Goal: Information Seeking & Learning: Compare options

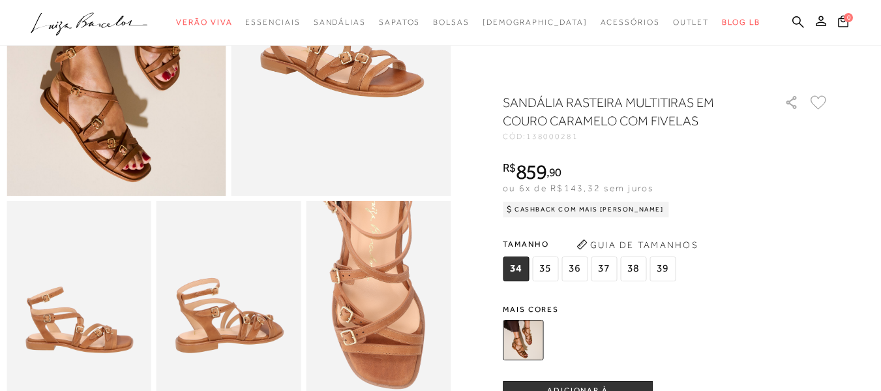
scroll to position [196, 0]
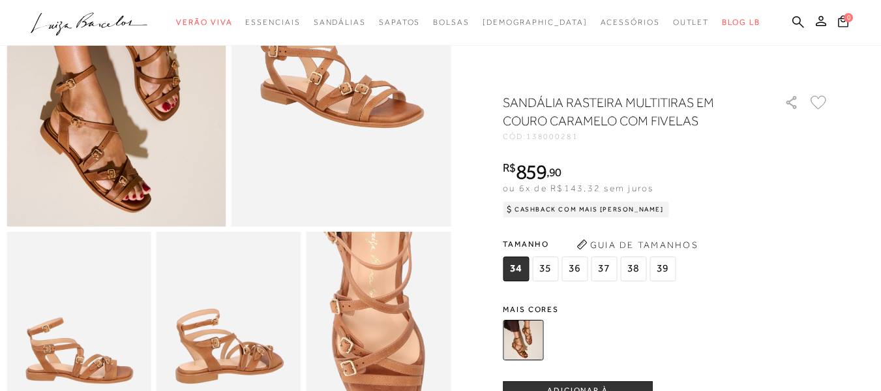
drag, startPoint x: 153, startPoint y: 196, endPoint x: 230, endPoint y: 202, distance: 77.2
click at [153, 196] on img at bounding box center [117, 61] width 220 height 329
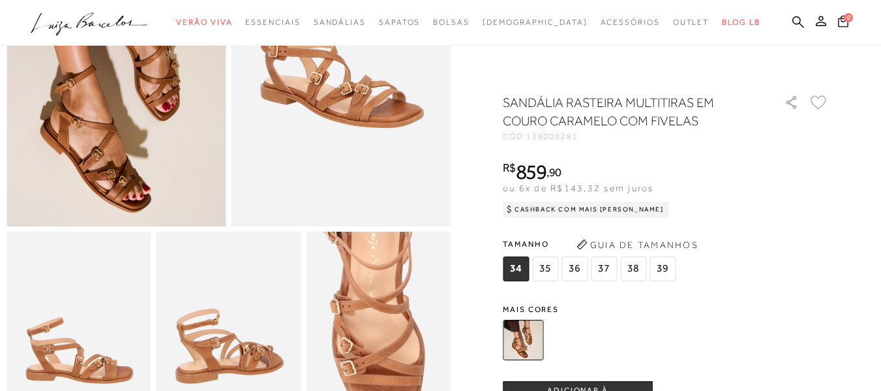
click at [376, 121] on img at bounding box center [342, 61] width 220 height 329
click at [407, 305] on img at bounding box center [378, 340] width 145 height 217
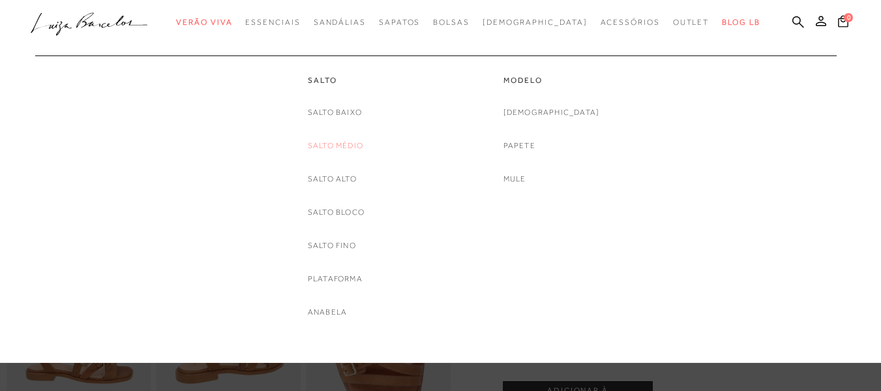
click at [350, 143] on link "Salto Médio" at bounding box center [335, 146] width 55 height 14
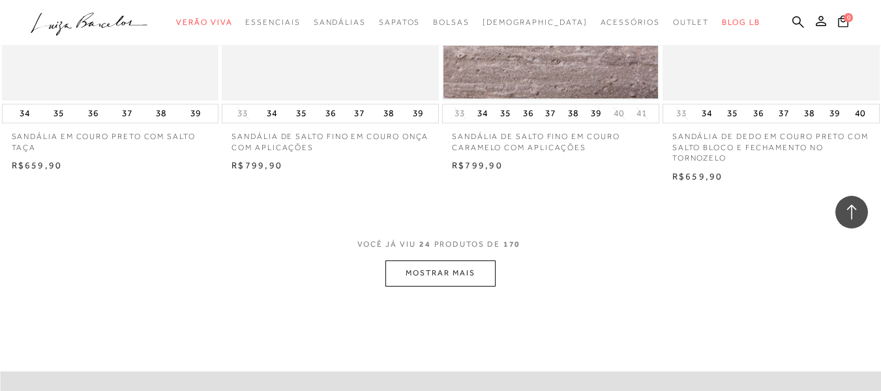
scroll to position [2413, 0]
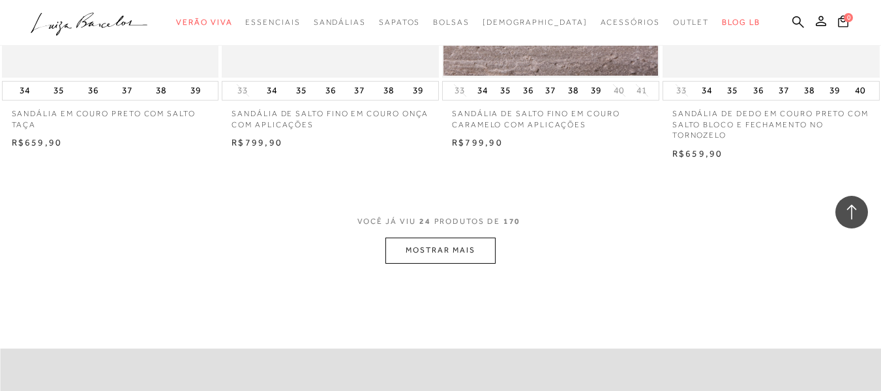
click at [460, 245] on button "MOSTRAR MAIS" at bounding box center [440, 249] width 110 height 25
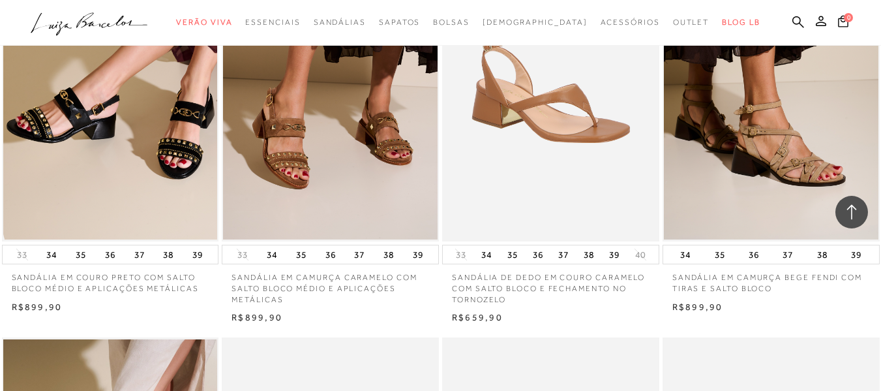
scroll to position [3065, 0]
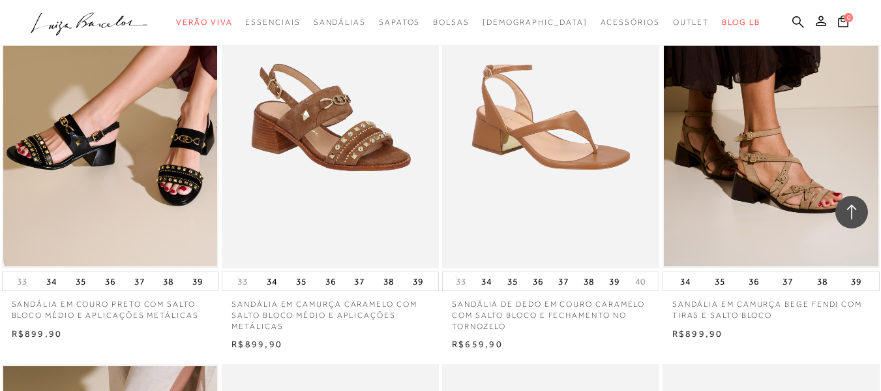
click at [400, 153] on img at bounding box center [331, 105] width 216 height 325
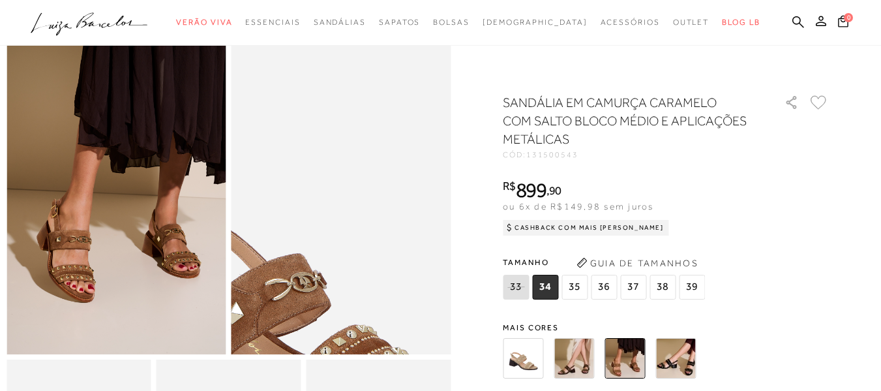
scroll to position [130, 0]
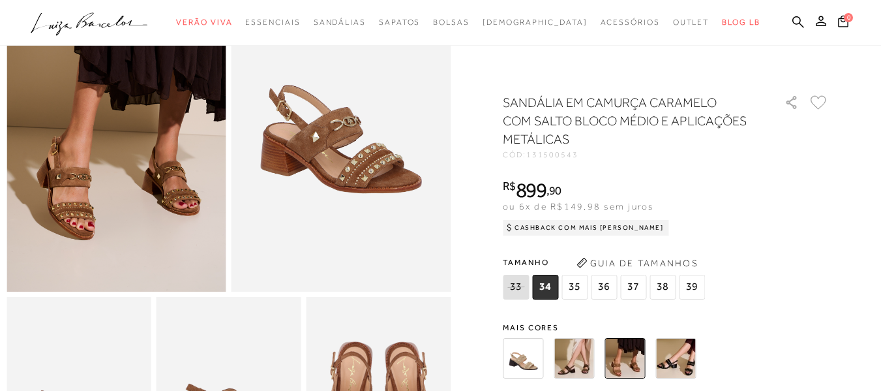
click at [691, 363] on img at bounding box center [675, 358] width 40 height 40
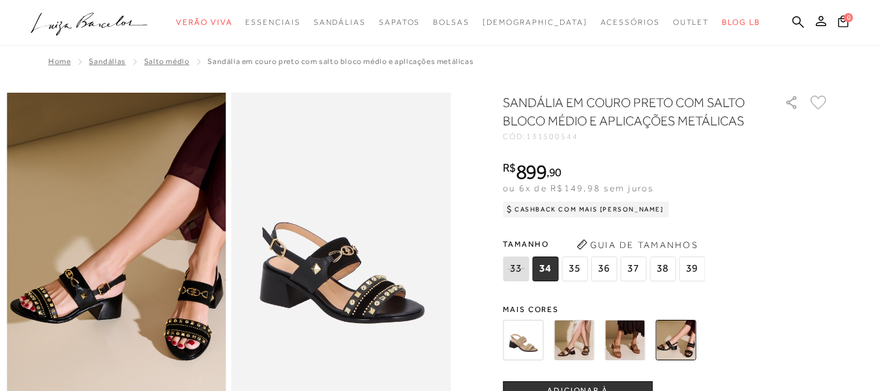
scroll to position [130, 0]
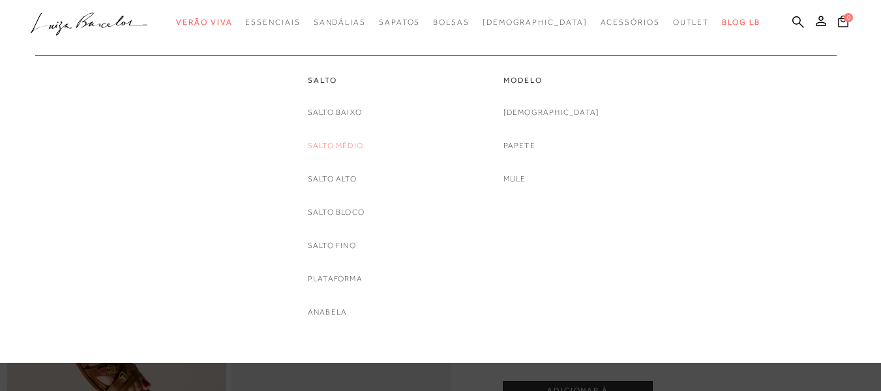
click at [353, 149] on link "Salto Médio" at bounding box center [335, 146] width 55 height 14
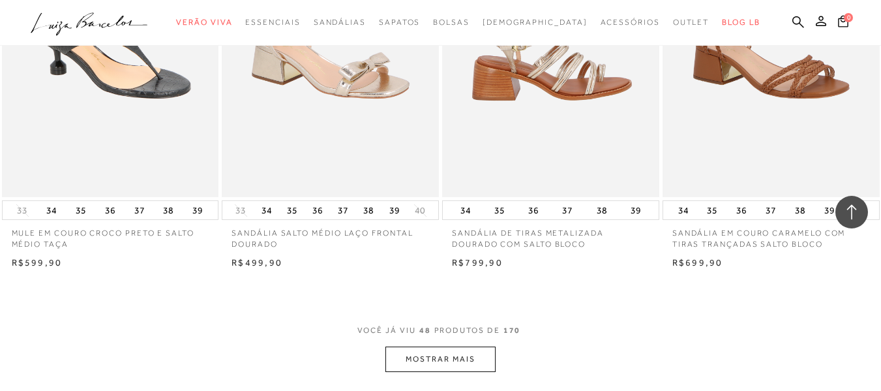
scroll to position [4956, 0]
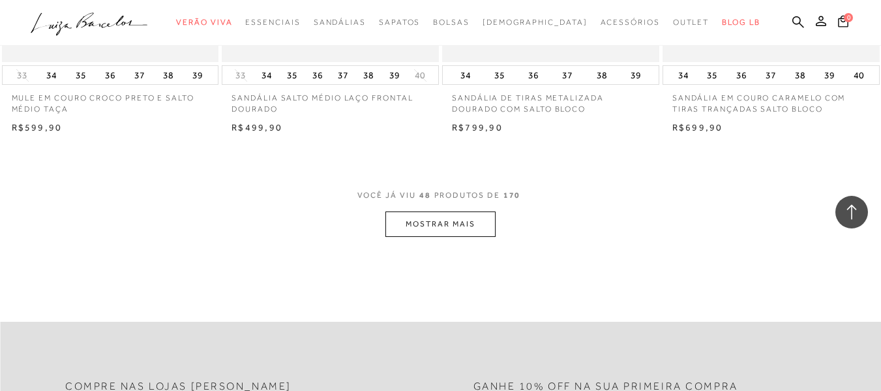
click at [458, 230] on button "MOSTRAR MAIS" at bounding box center [440, 223] width 110 height 25
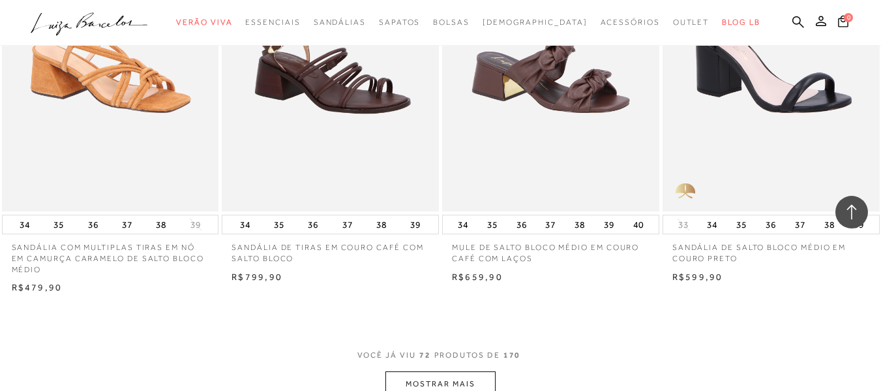
scroll to position [7435, 0]
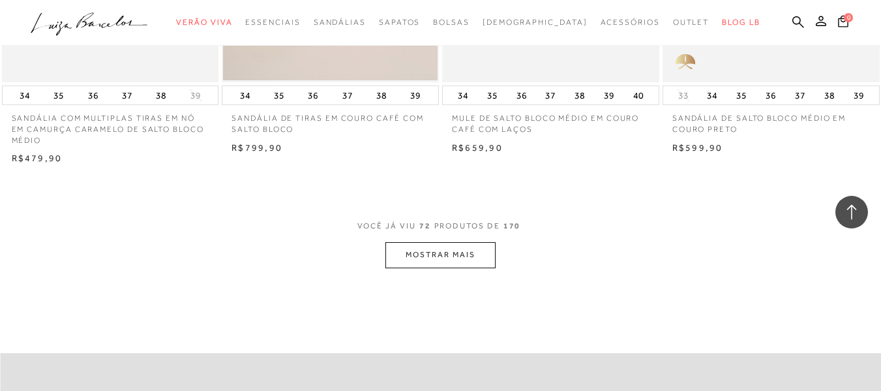
click at [412, 254] on button "MOSTRAR MAIS" at bounding box center [440, 254] width 110 height 25
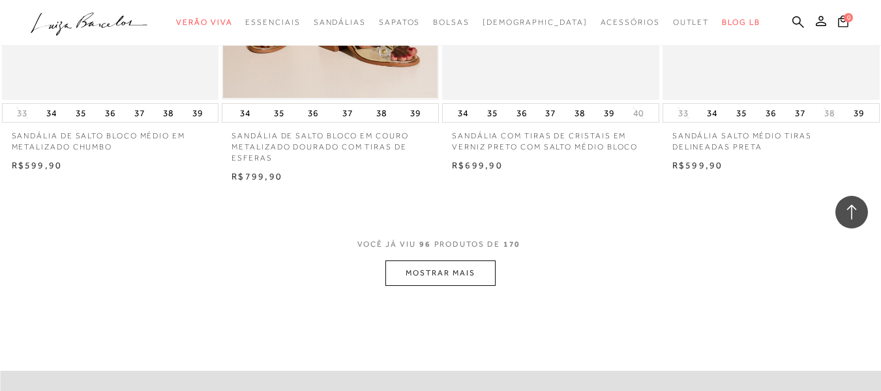
scroll to position [9913, 0]
click at [446, 278] on button "MOSTRAR MAIS" at bounding box center [440, 272] width 110 height 25
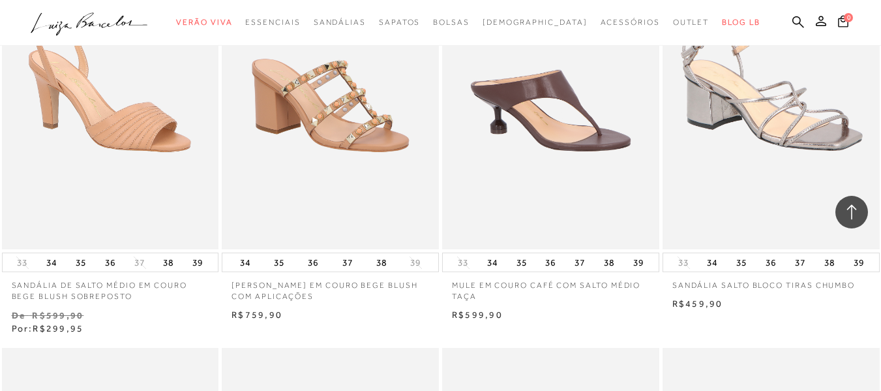
scroll to position [10174, 0]
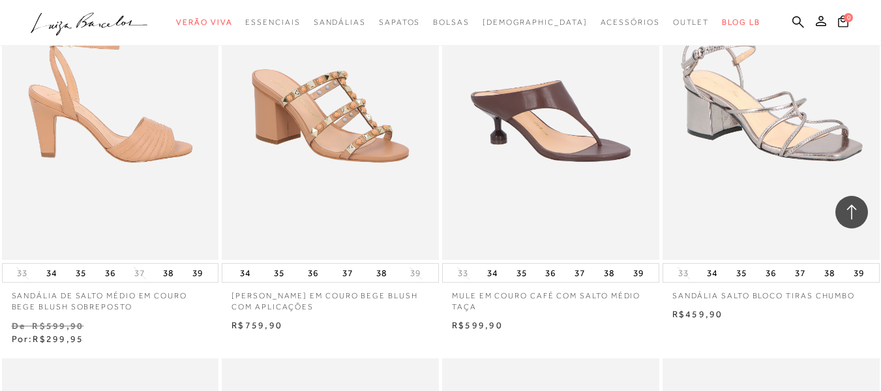
click at [130, 167] on img at bounding box center [111, 96] width 216 height 325
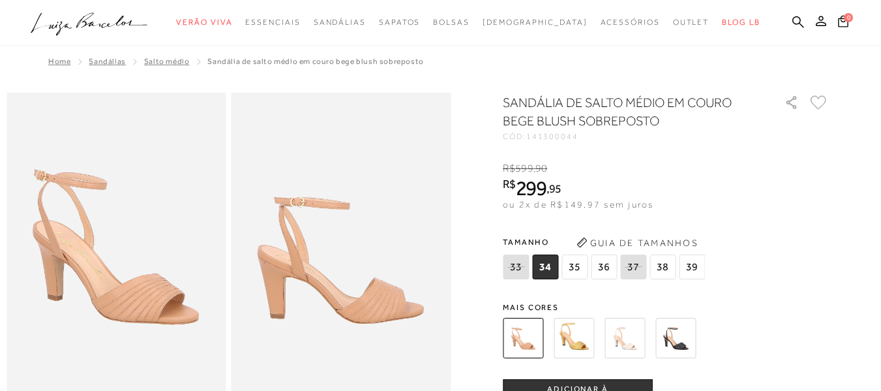
click at [582, 343] on img at bounding box center [574, 338] width 40 height 40
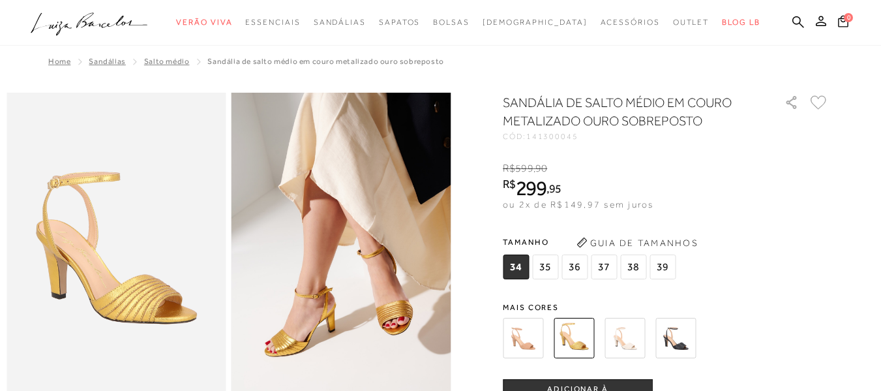
scroll to position [65, 0]
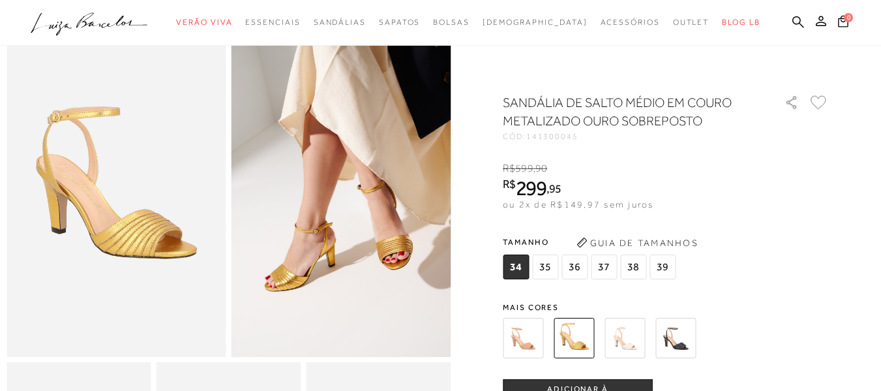
click at [642, 337] on img at bounding box center [625, 338] width 40 height 40
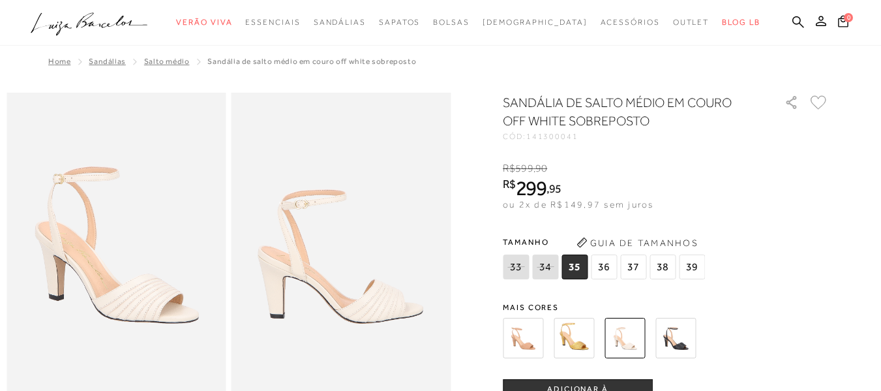
click at [694, 337] on img at bounding box center [675, 338] width 40 height 40
